Goal: Find specific page/section: Find specific page/section

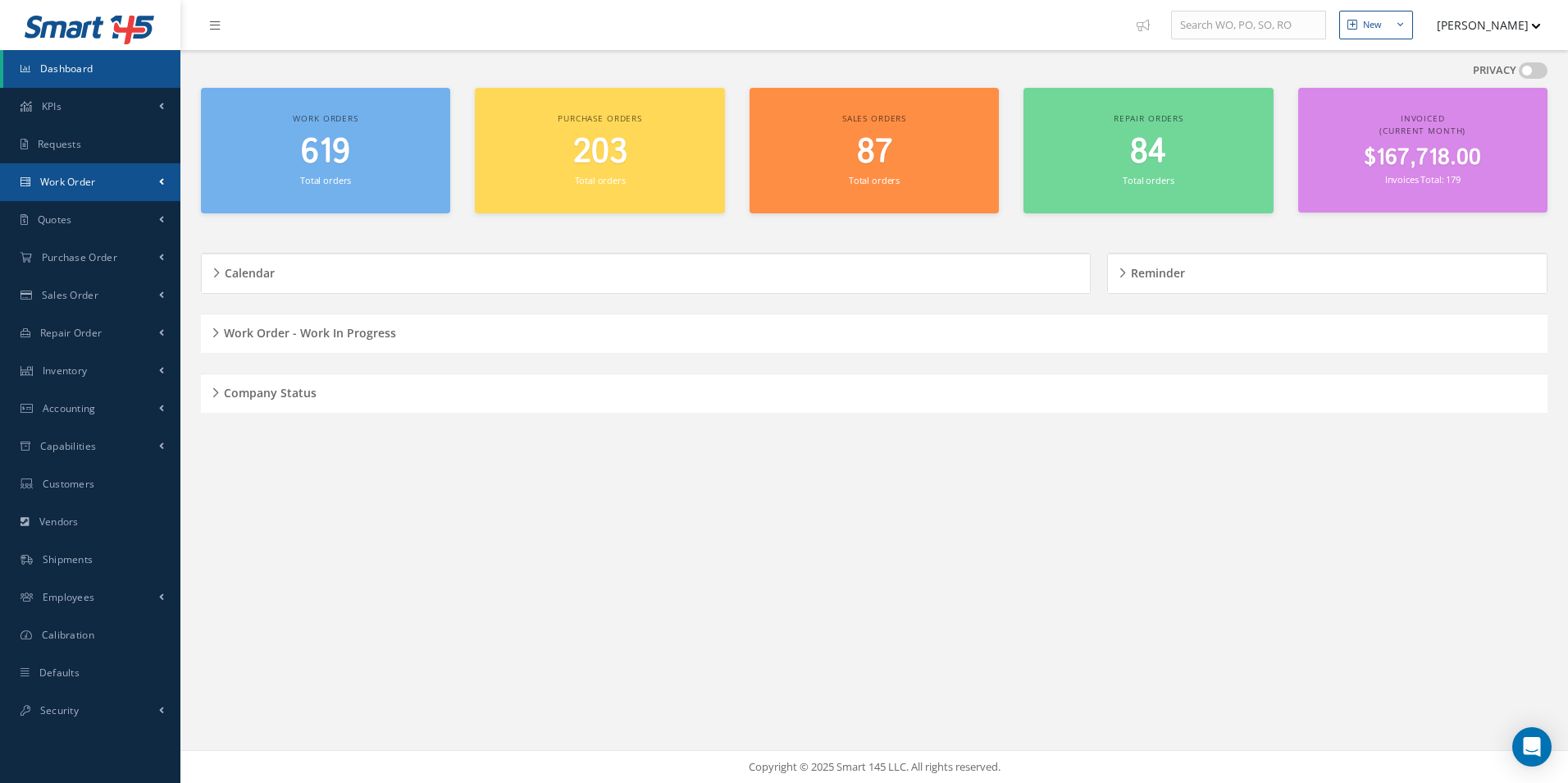
click at [131, 182] on link "Work Order" at bounding box center [90, 182] width 180 height 38
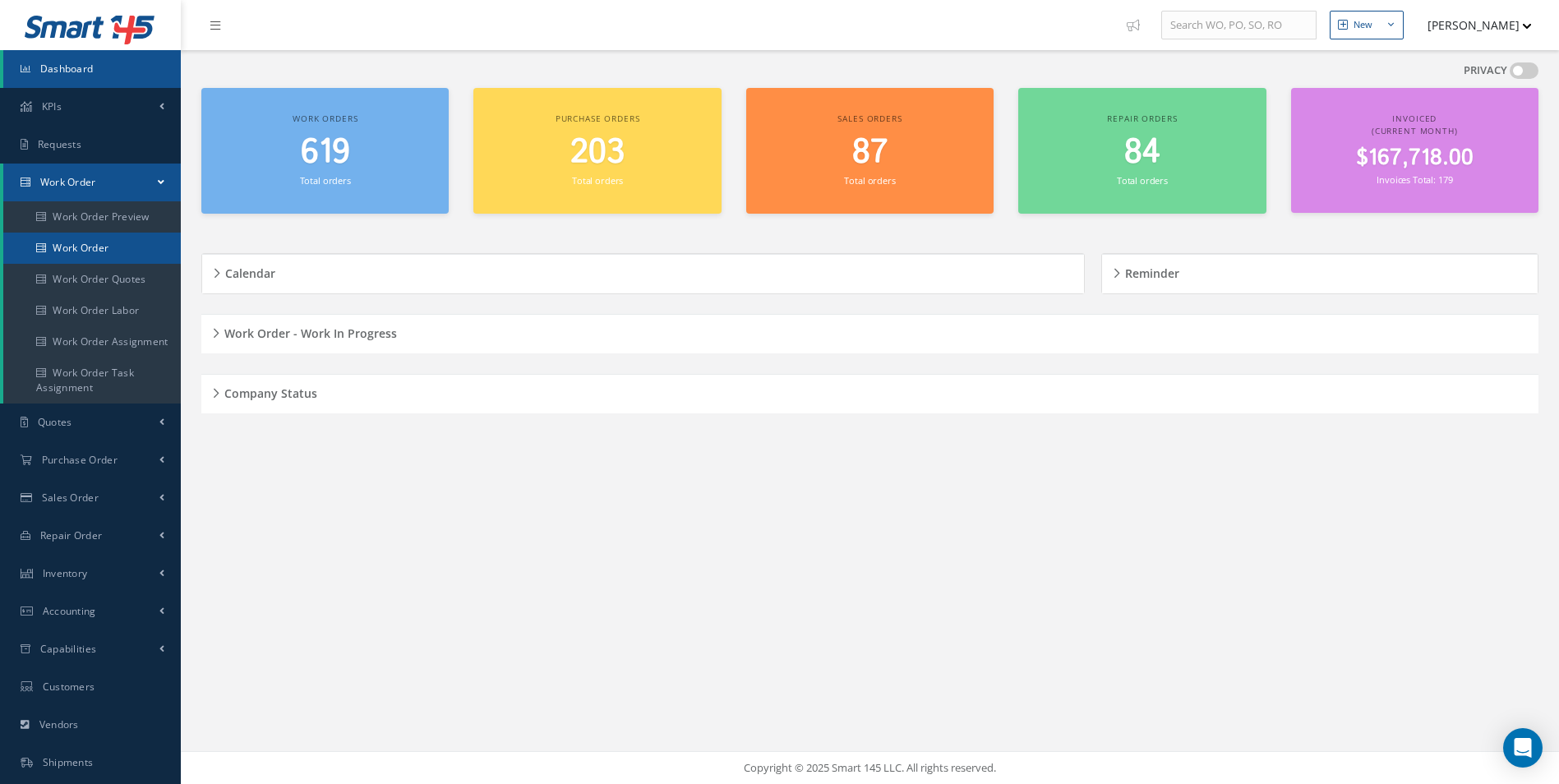
click at [68, 245] on link "Work Order" at bounding box center [92, 248] width 177 height 31
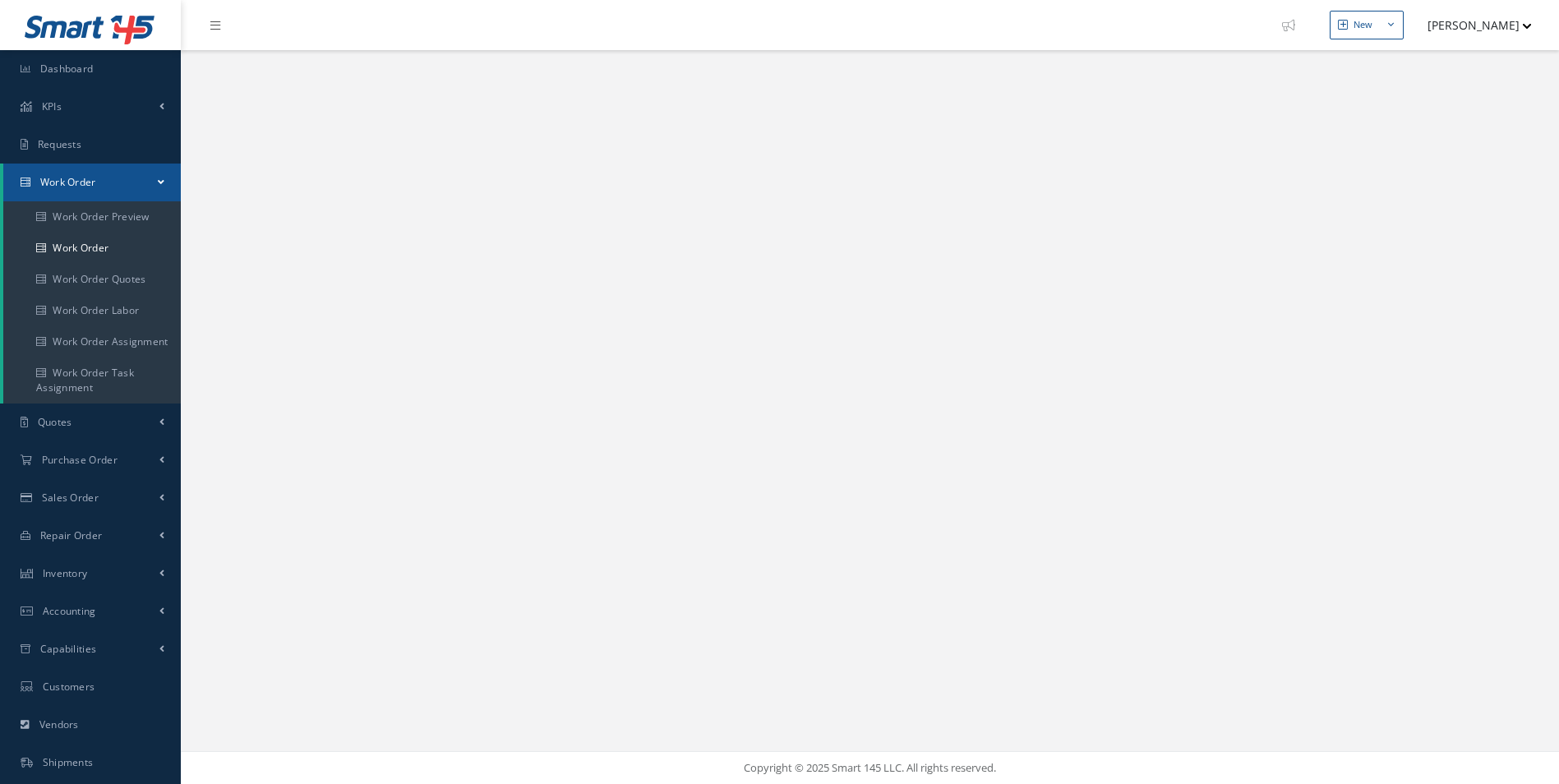
select select "25"
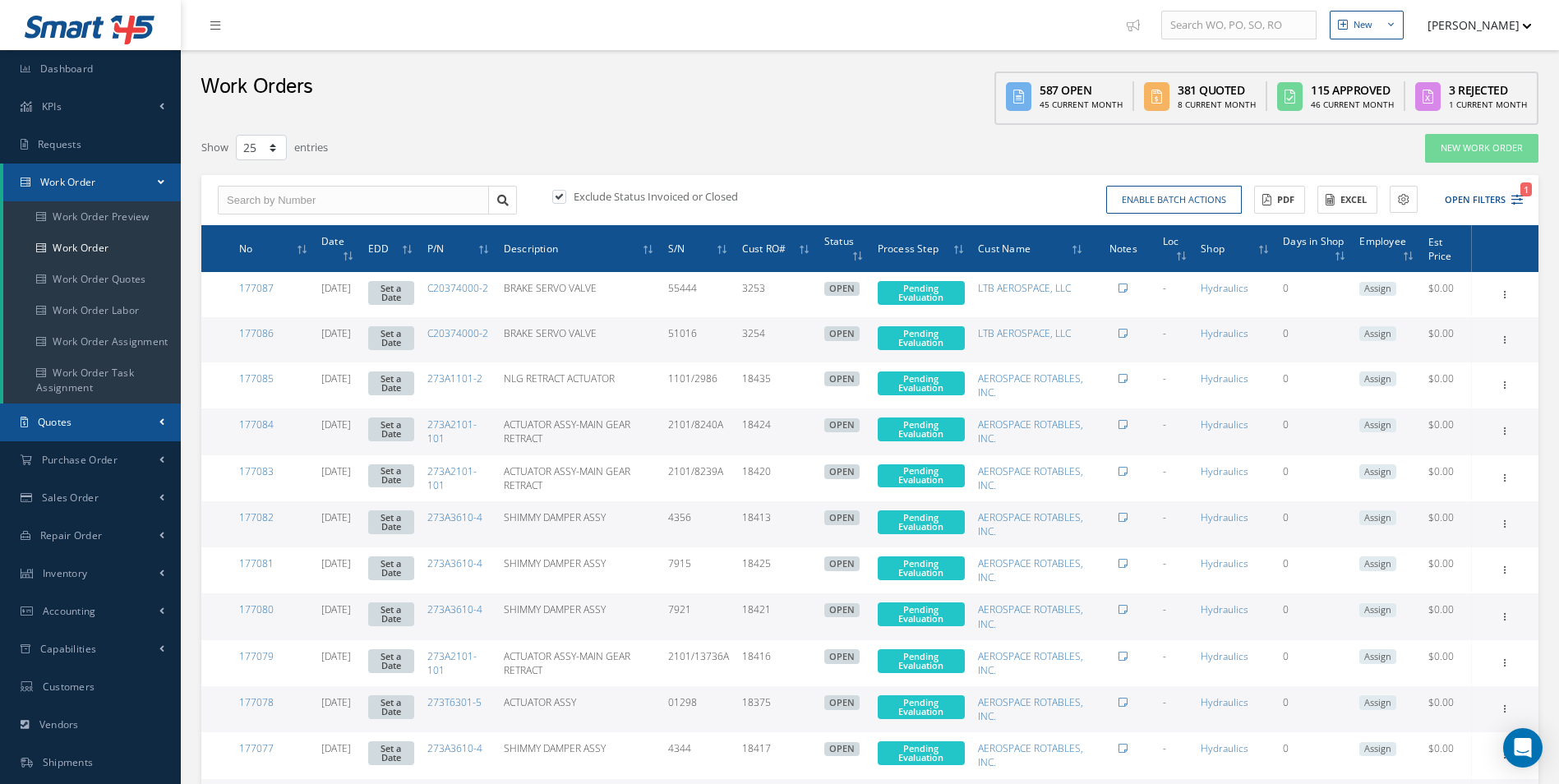
click at [139, 430] on link "Quotes" at bounding box center [90, 422] width 181 height 38
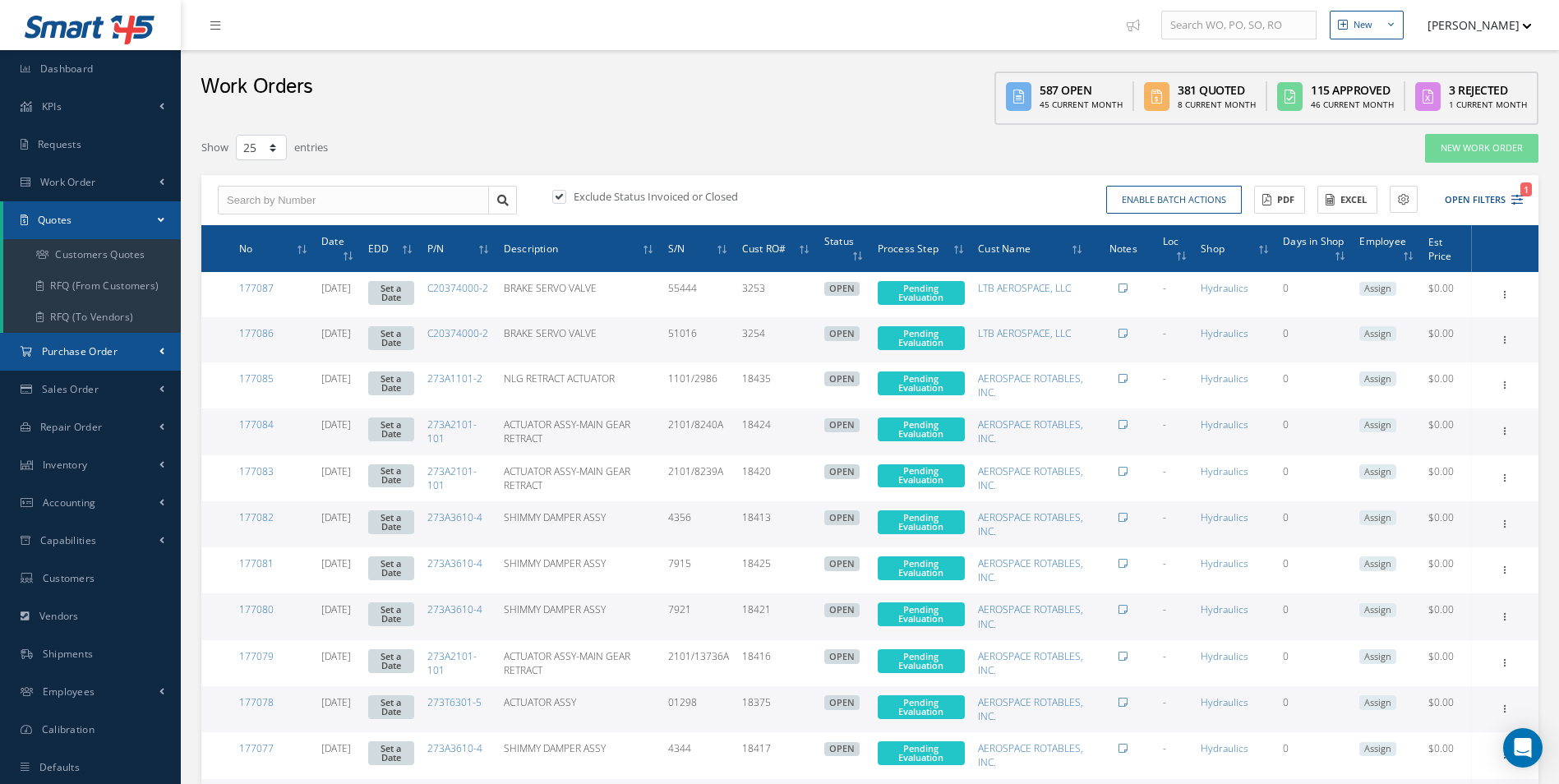
click at [161, 341] on link "Purchase Order" at bounding box center [90, 351] width 181 height 38
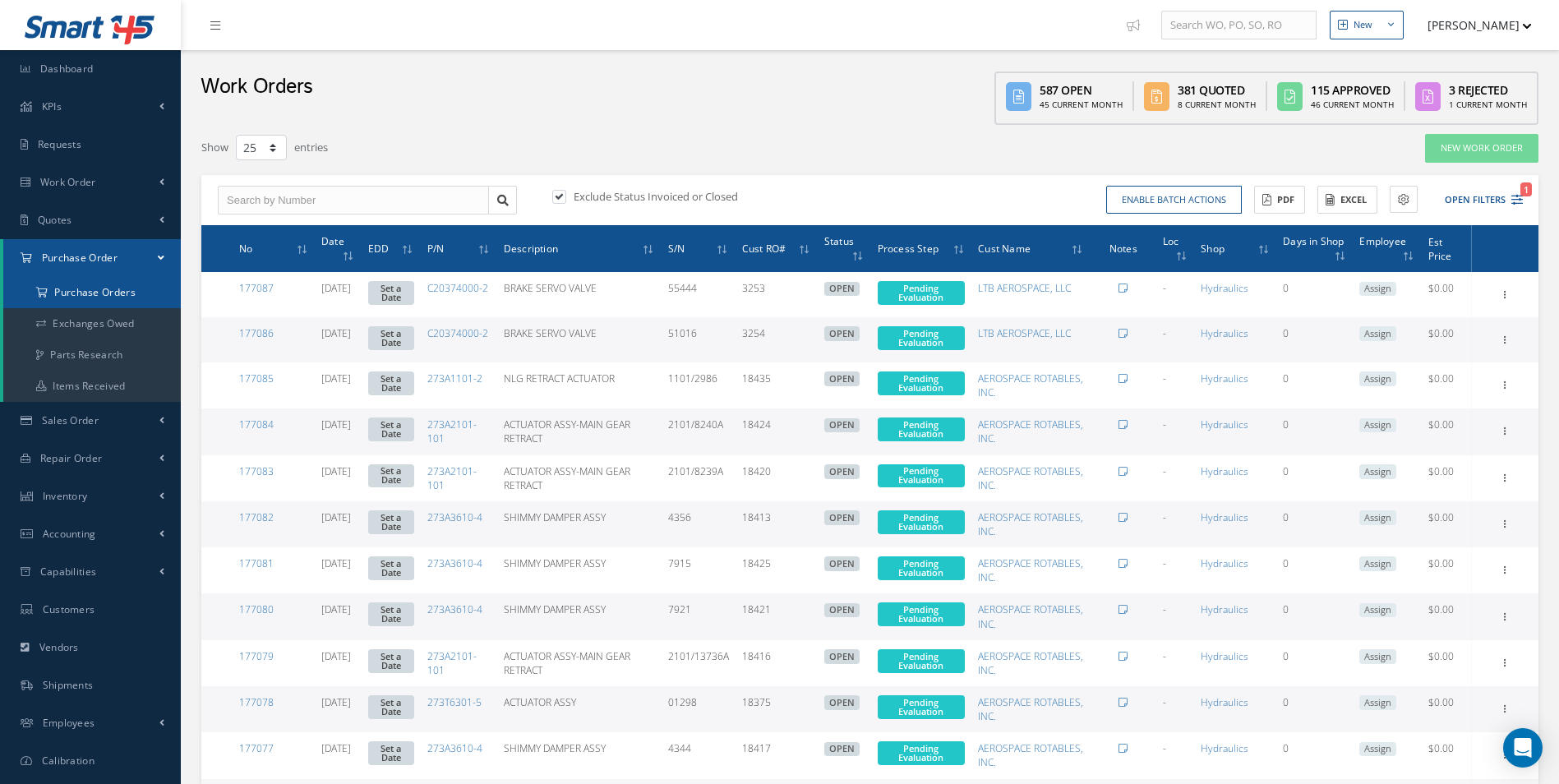
click at [119, 293] on a=1&status_id=2&status_id=3&status_id=5&collapsedFilters"] "Purchase Orders" at bounding box center [92, 292] width 177 height 31
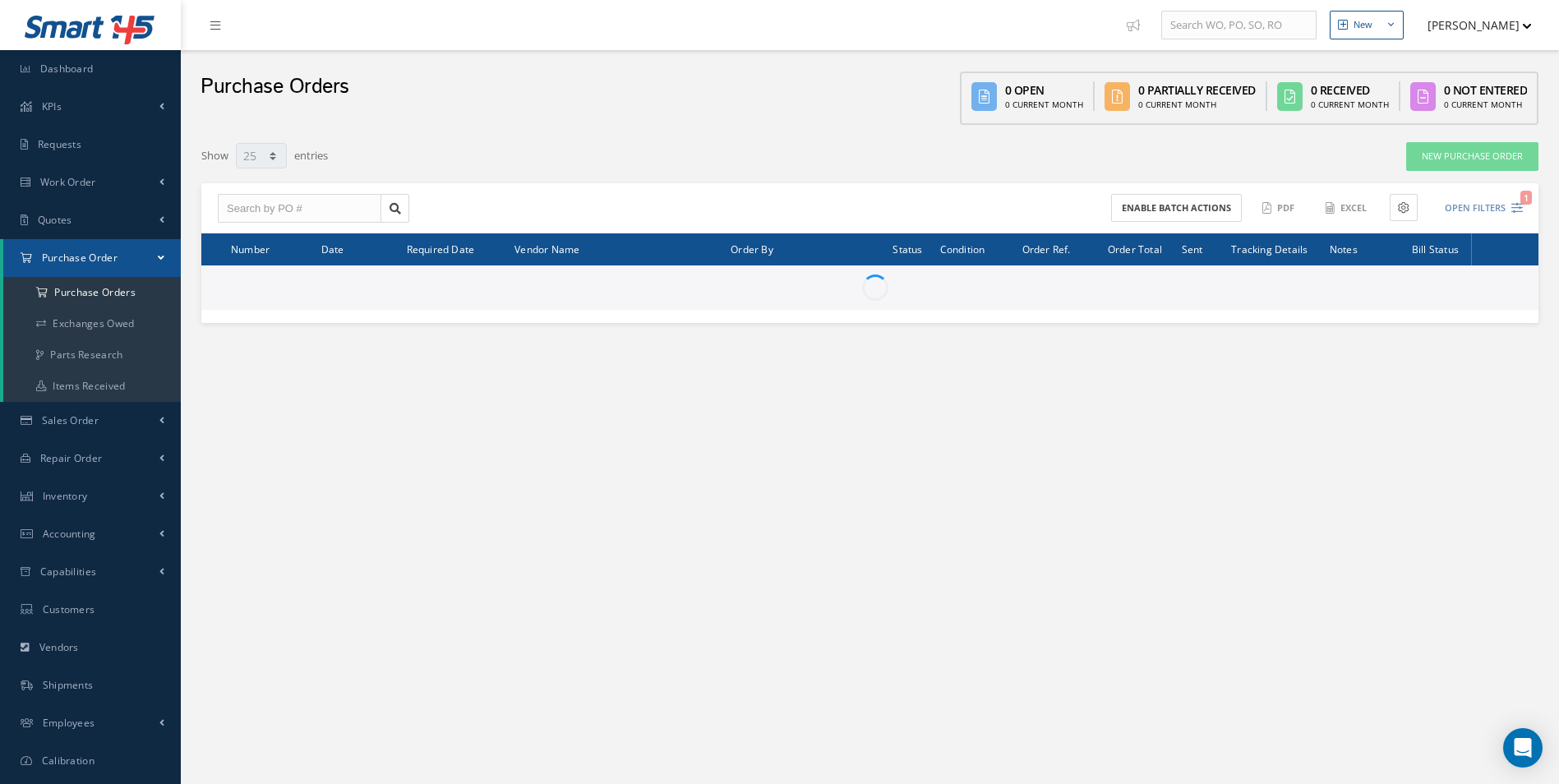
select select "25"
click at [306, 203] on input "text" at bounding box center [299, 208] width 164 height 29
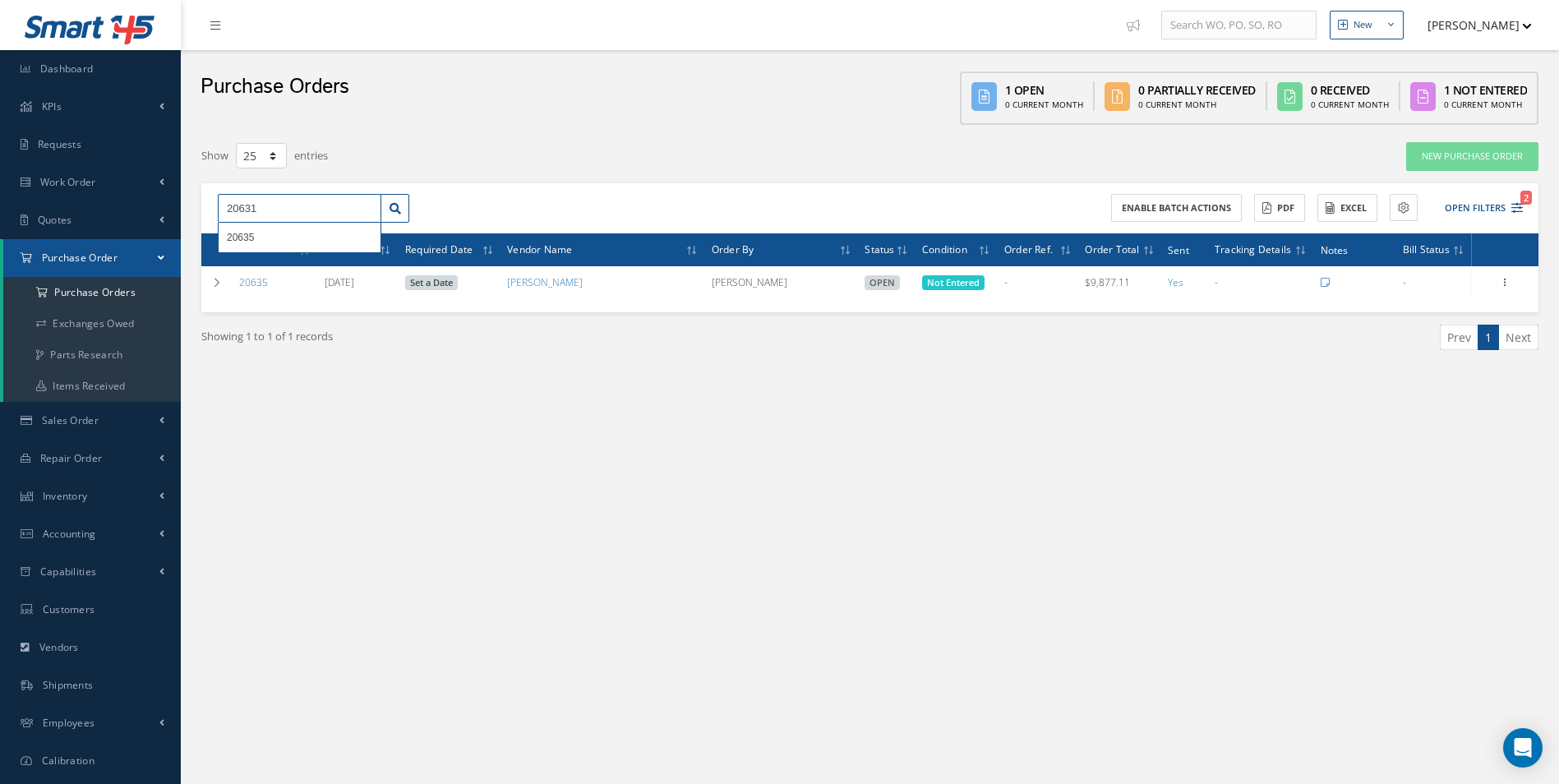
type input "20631"
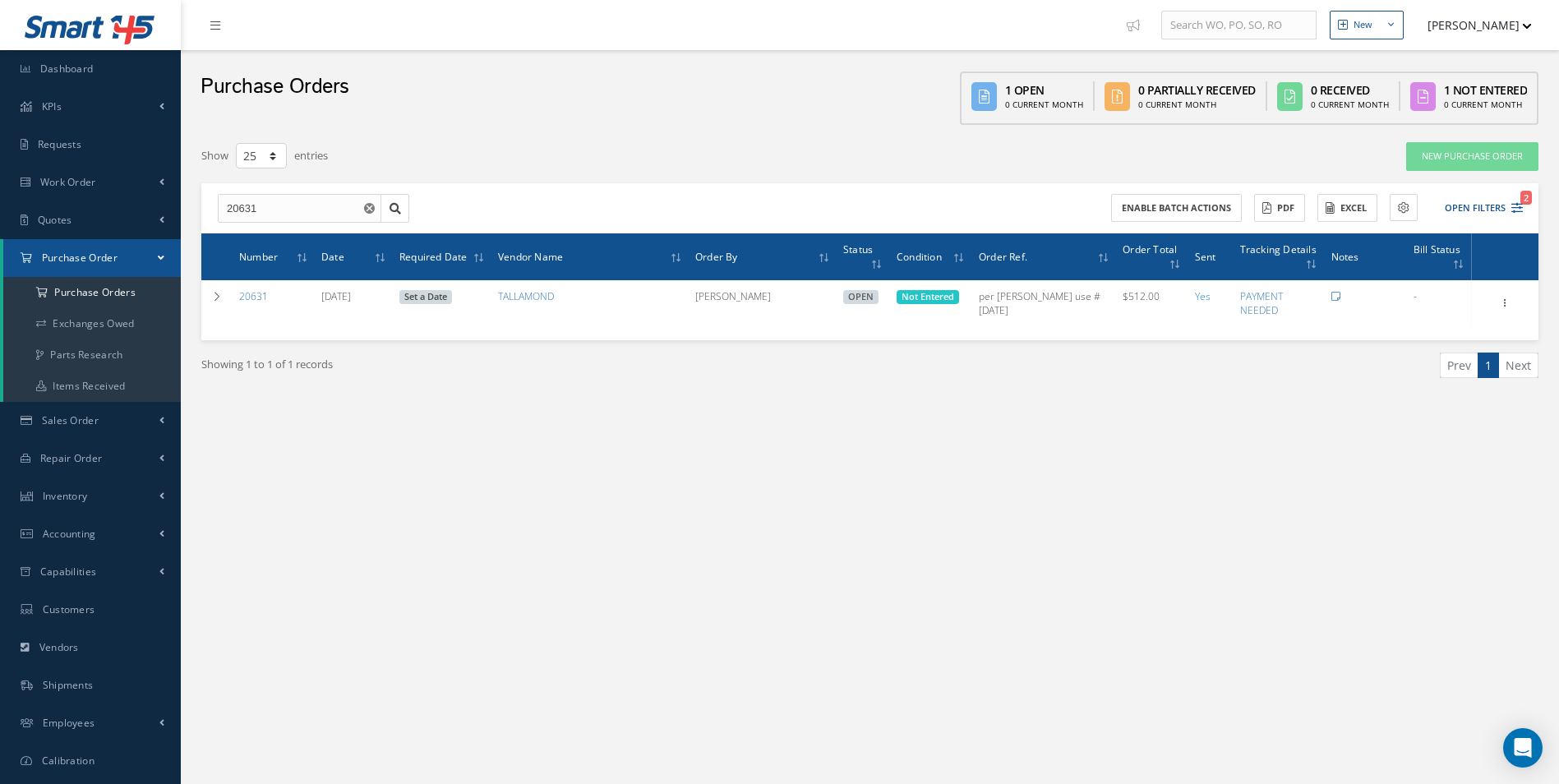
click at [667, 626] on div "New New Work Order New Purchase Order New Customer Quote New Sales Order New Re…" at bounding box center [870, 428] width 1378 height 855
click at [82, 68] on span "Dashboard" at bounding box center [67, 68] width 54 height 14
